Goal: Information Seeking & Learning: Check status

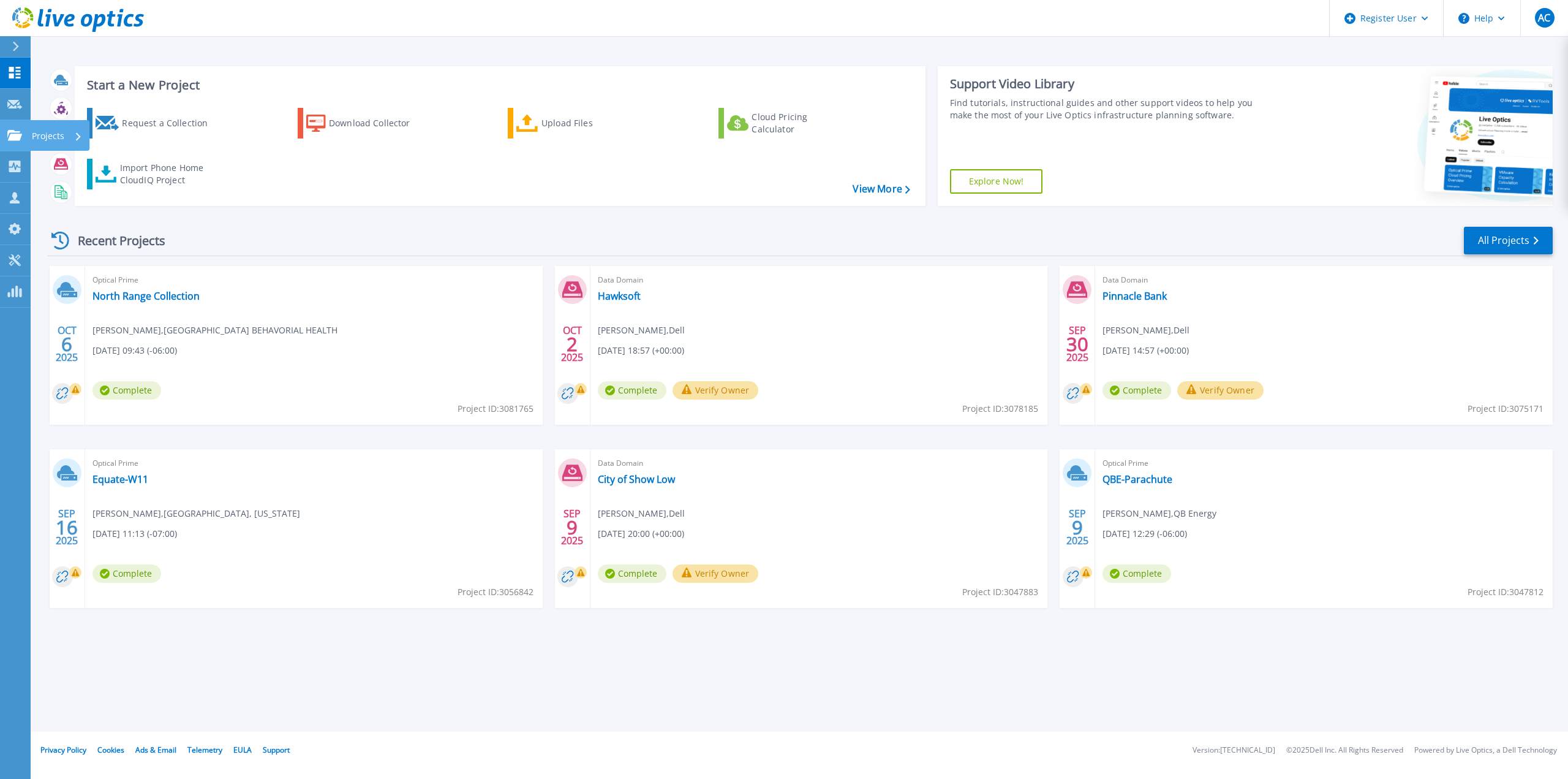
click at [19, 136] on icon at bounding box center [14, 135] width 15 height 10
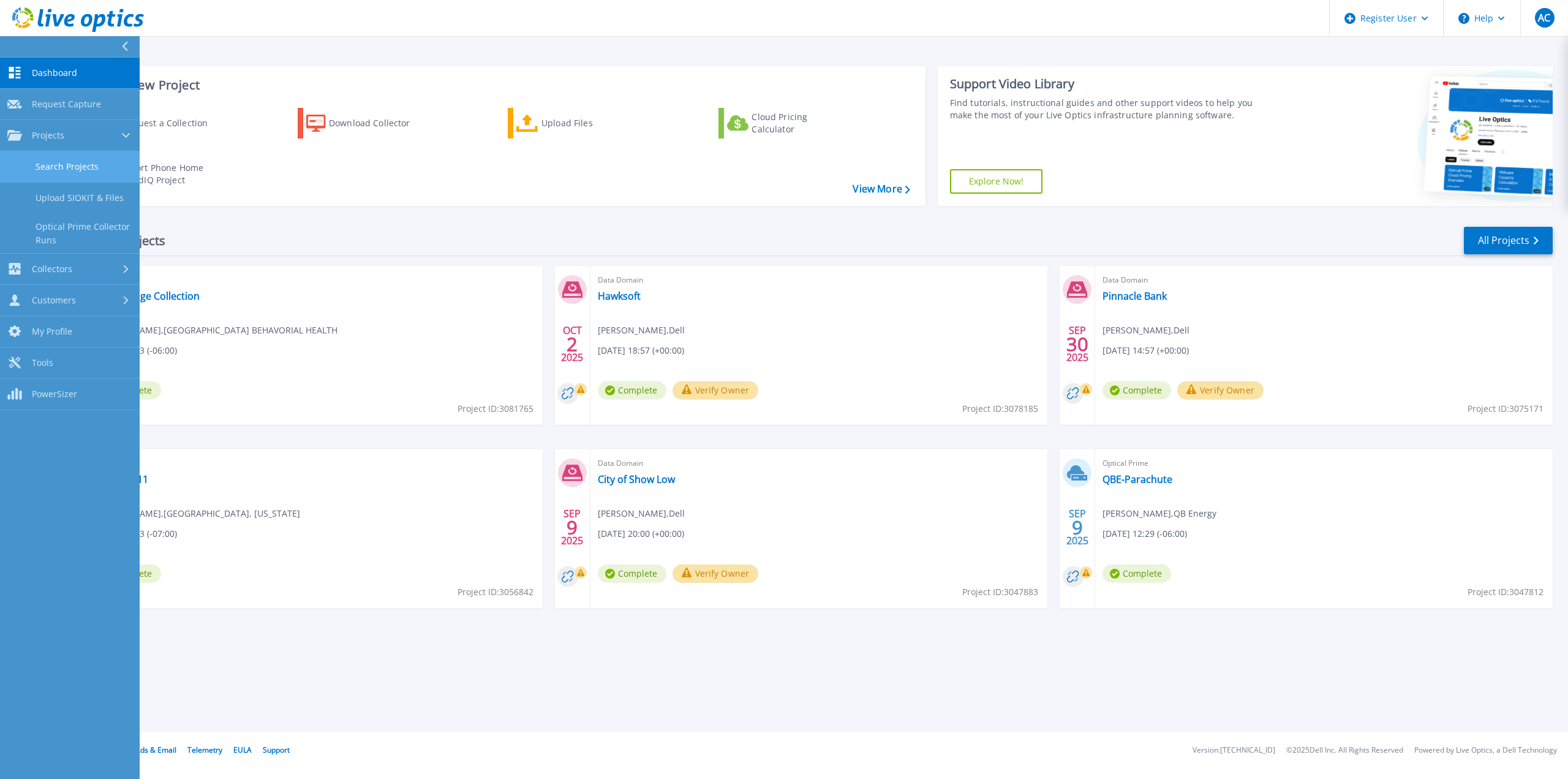
click at [57, 164] on link "Search Projects" at bounding box center [70, 167] width 139 height 31
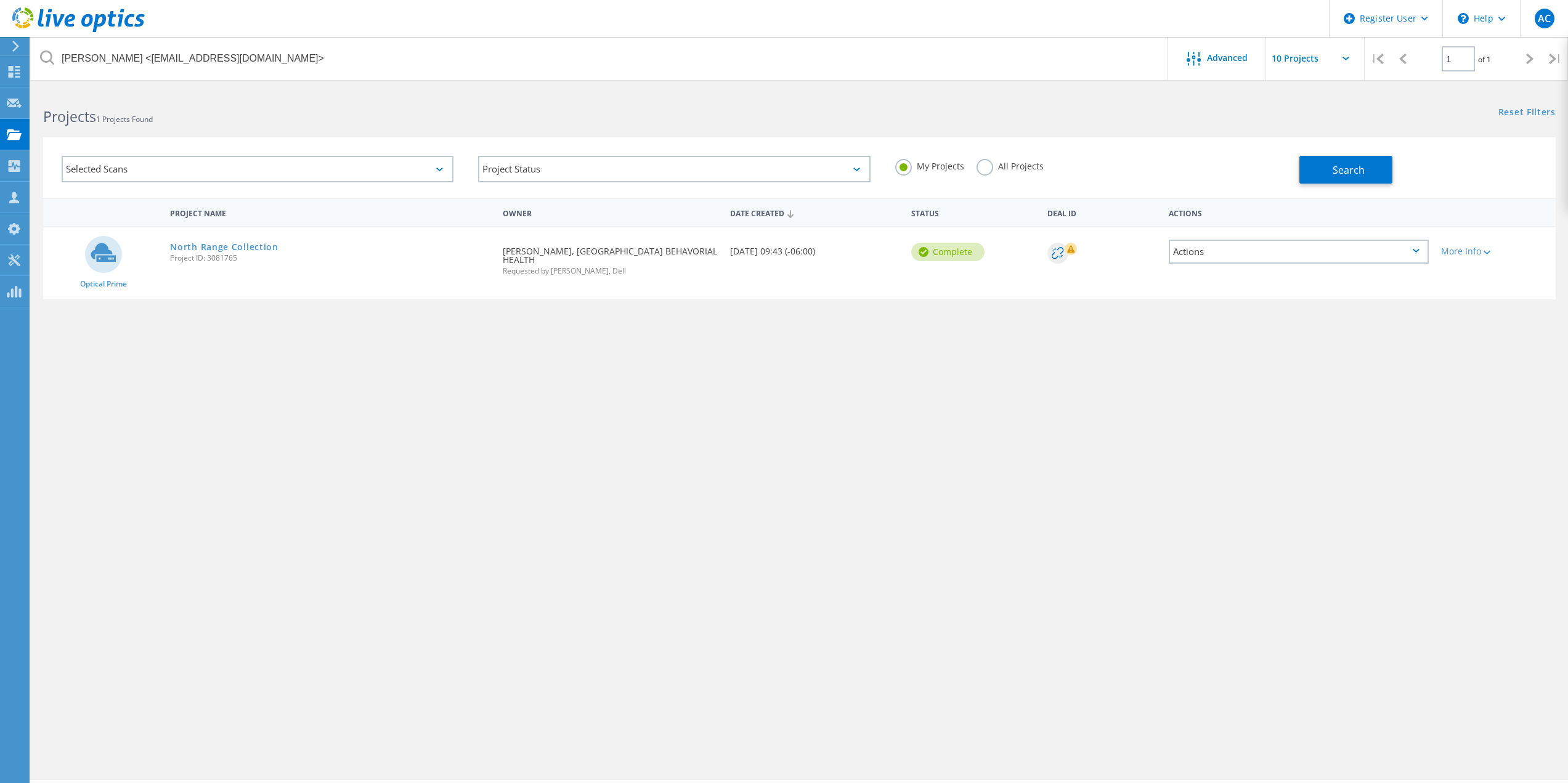
drag, startPoint x: 134, startPoint y: 58, endPoint x: 48, endPoint y: 56, distance: 86.0
click at [48, 56] on div "[PERSON_NAME] <[EMAIL_ADDRESS][DOMAIN_NAME]>" at bounding box center [599, 58] width 1136 height 43
click at [288, 55] on input "[EMAIL_ADDRESS][DOMAIN_NAME]" at bounding box center [599, 58] width 1137 height 43
type input "[EMAIL_ADDRESS][DOMAIN_NAME]"
click at [1038, 169] on label "All Projects" at bounding box center [1010, 164] width 67 height 12
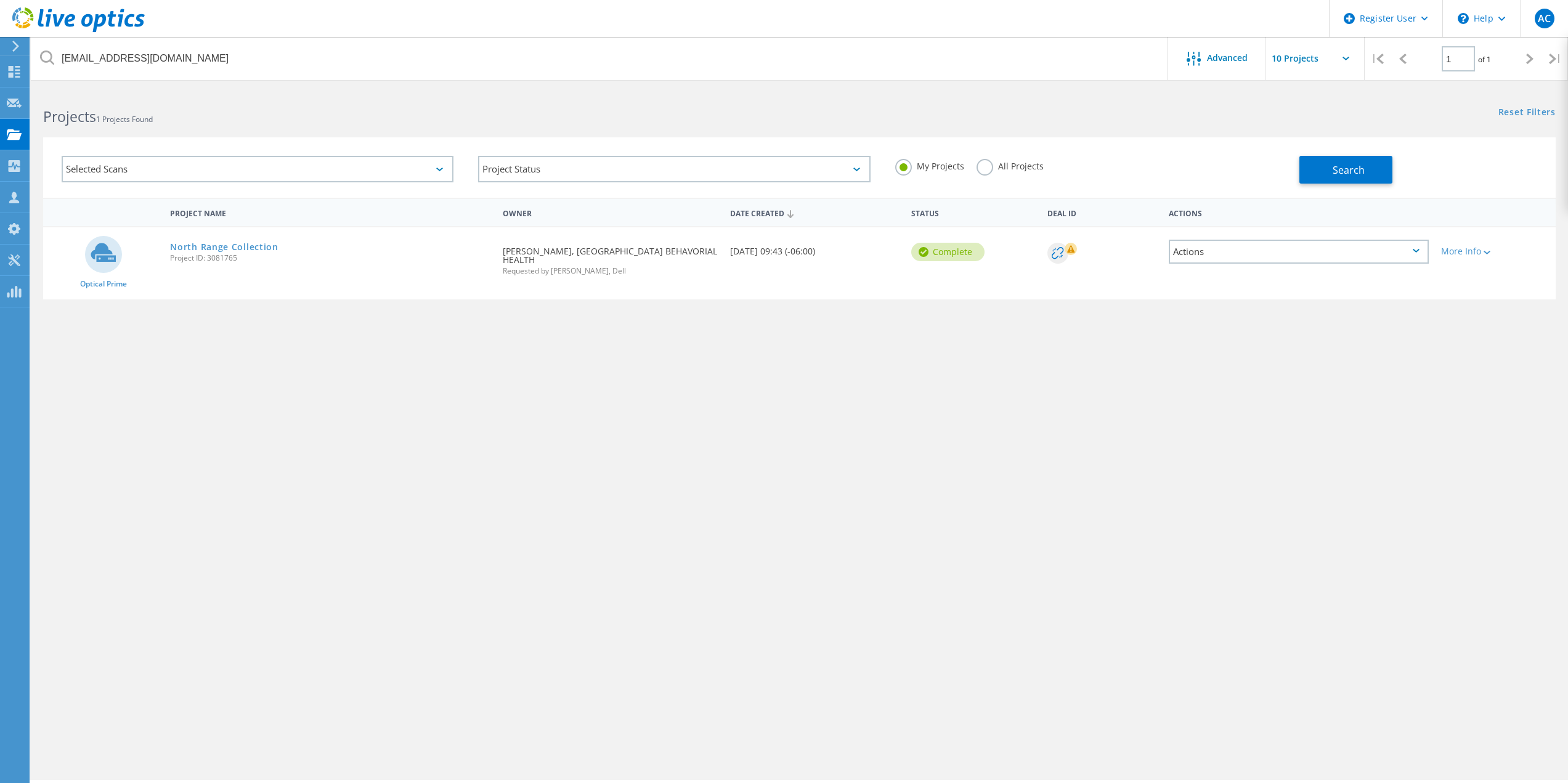
click at [0, 0] on input "All Projects" at bounding box center [0, 0] width 0 height 0
click at [1272, 153] on div "My Projects All Projects" at bounding box center [1091, 166] width 416 height 45
drag, startPoint x: 1380, startPoint y: 187, endPoint x: 1368, endPoint y: 183, distance: 12.6
click at [1380, 188] on div "Selected Scans Project Status In Progress Complete Published Anonymous Archived…" at bounding box center [799, 167] width 1513 height 60
click at [1360, 175] on span "Search" at bounding box center [1348, 169] width 32 height 13
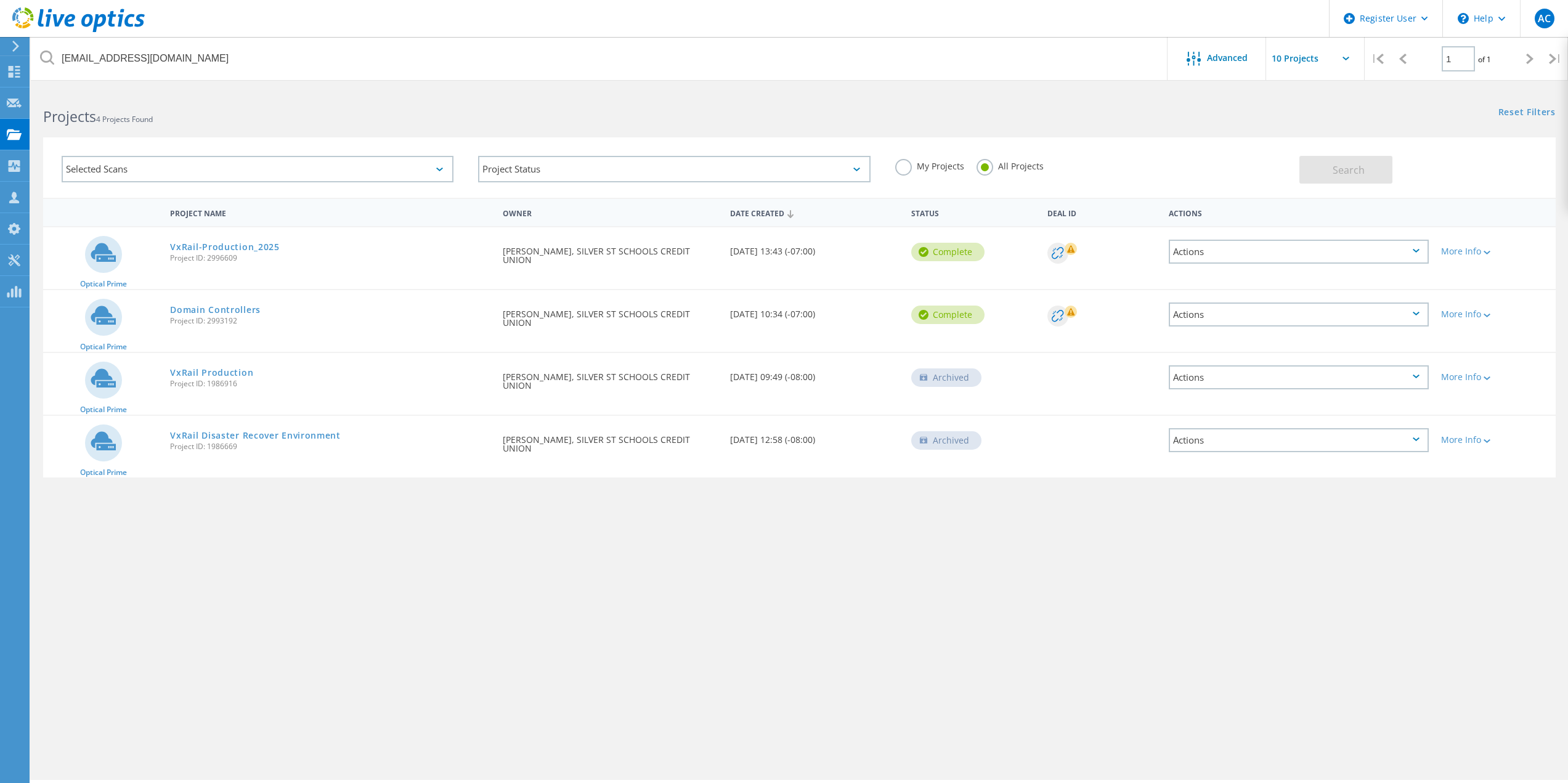
click at [537, 560] on div "[EMAIL_ADDRESS][DOMAIN_NAME] Advanced | 1 of 1 | Email Address Project Name Com…" at bounding box center [800, 435] width 1537 height 690
drag, startPoint x: 237, startPoint y: 258, endPoint x: 205, endPoint y: 262, distance: 32.2
click at [205, 262] on span "Project ID: 2996609" at bounding box center [330, 257] width 320 height 7
copy span "2996609"
drag, startPoint x: 673, startPoint y: 558, endPoint x: 668, endPoint y: 531, distance: 27.5
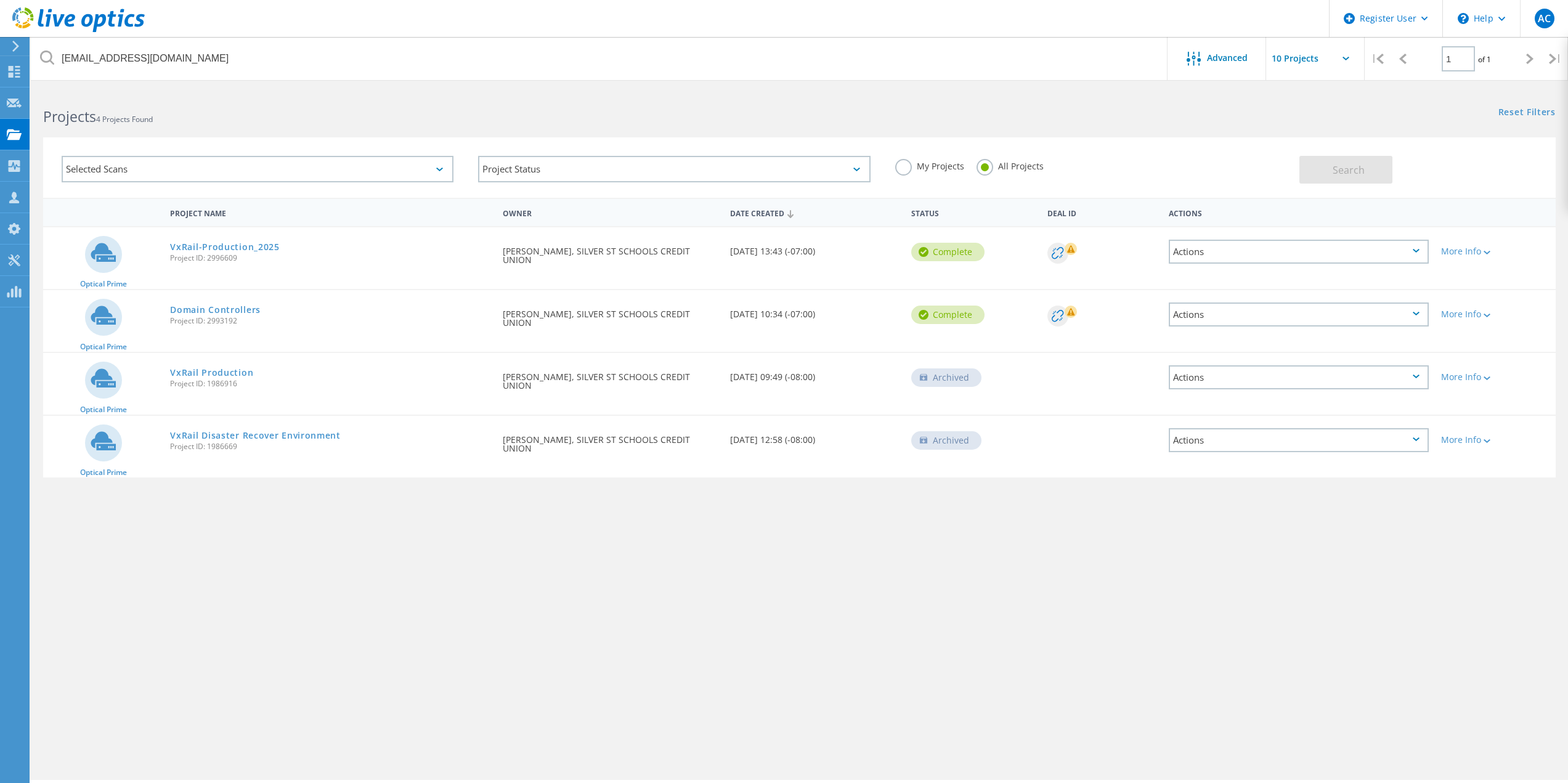
click at [673, 558] on div "[EMAIL_ADDRESS][DOMAIN_NAME] Advanced | 1 of 1 | Email Address Project Name Com…" at bounding box center [800, 435] width 1537 height 690
click at [464, 580] on div "[EMAIL_ADDRESS][DOMAIN_NAME] Advanced | 1 of 1 | Email Address Project Name Com…" at bounding box center [800, 435] width 1537 height 690
drag, startPoint x: 247, startPoint y: 322, endPoint x: 209, endPoint y: 323, distance: 38.0
click at [209, 323] on span "Project ID: 2993192" at bounding box center [330, 320] width 320 height 7
copy span "2993192"
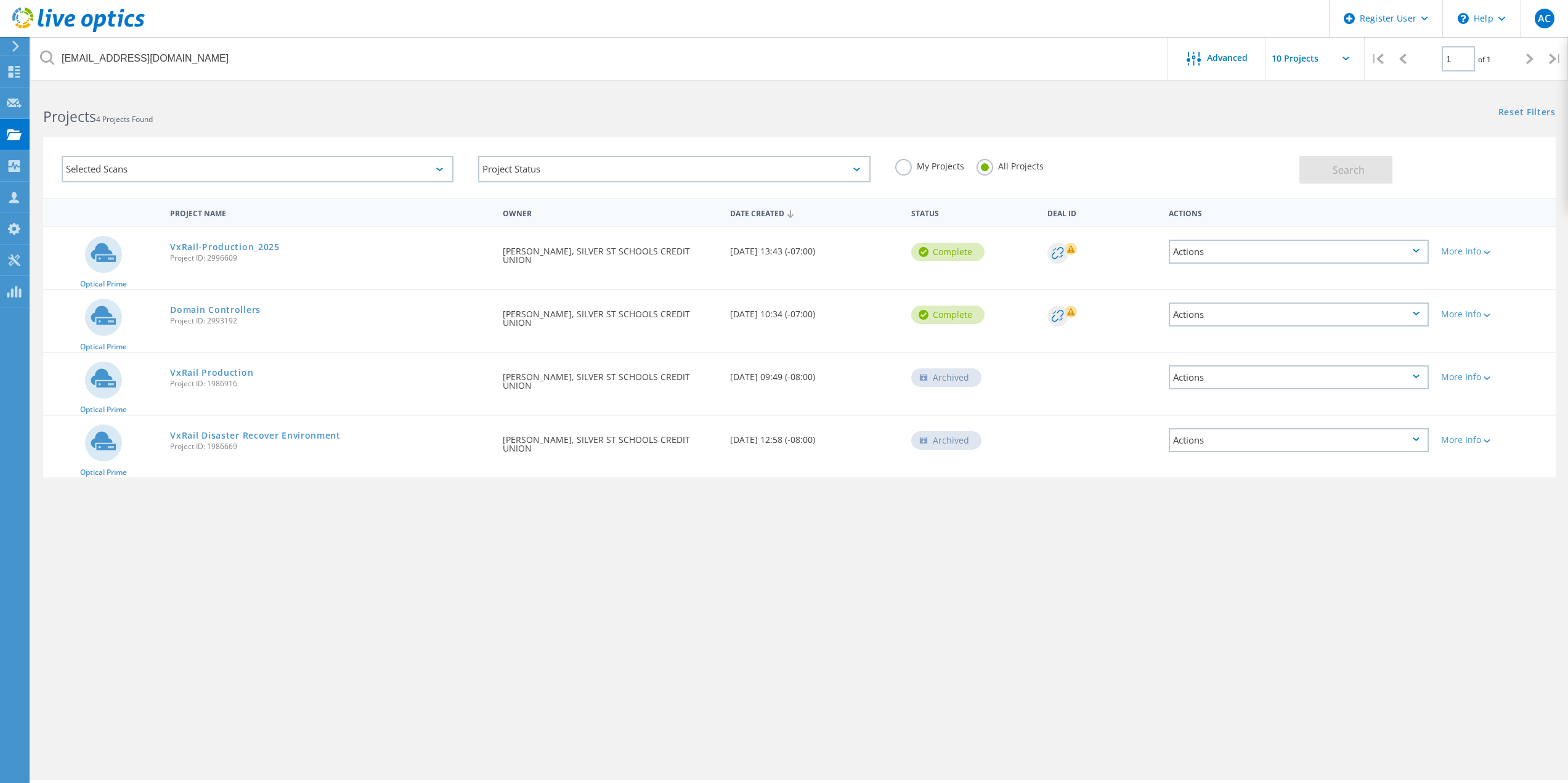
click at [519, 560] on div "[EMAIL_ADDRESS][DOMAIN_NAME] Advanced | 1 of 1 | Email Address Project Name Com…" at bounding box center [800, 435] width 1537 height 690
